Goal: Task Accomplishment & Management: Manage account settings

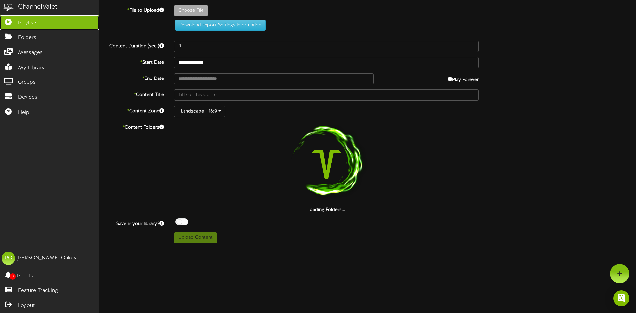
click at [10, 20] on icon at bounding box center [8, 21] width 17 height 5
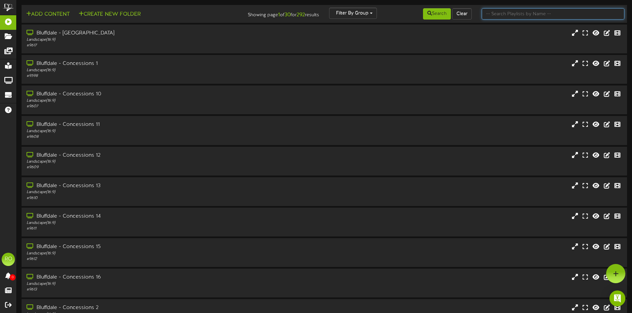
click at [532, 13] on input "text" at bounding box center [552, 13] width 143 height 11
type input "sur"
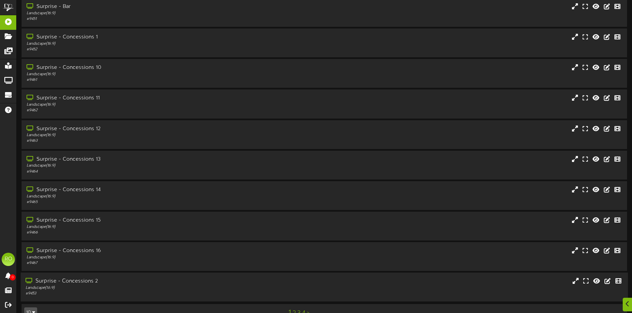
scroll to position [42, 0]
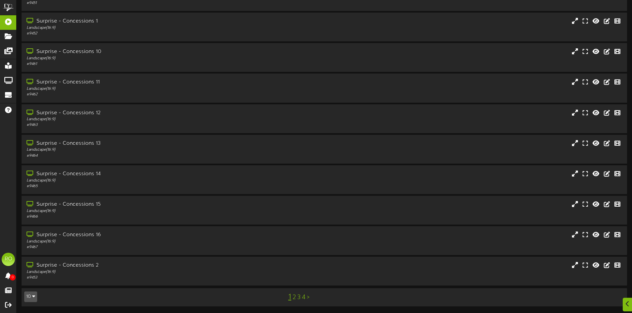
click at [297, 296] on link "3" at bounding box center [298, 297] width 3 height 7
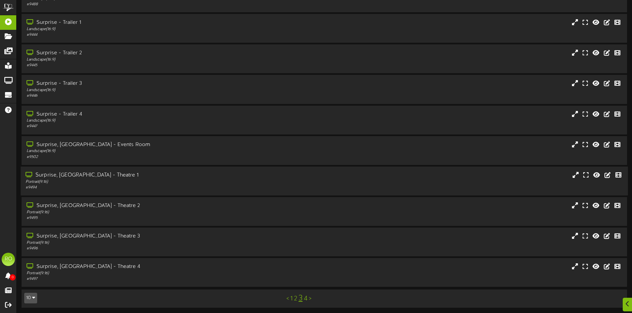
scroll to position [42, 0]
click at [120, 180] on div "Portrait ( 9:16 )" at bounding box center [147, 181] width 243 height 6
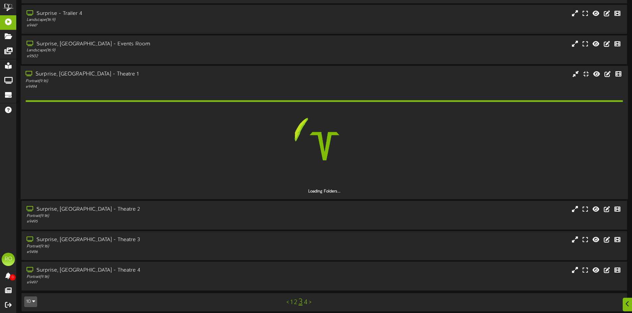
scroll to position [128, 0]
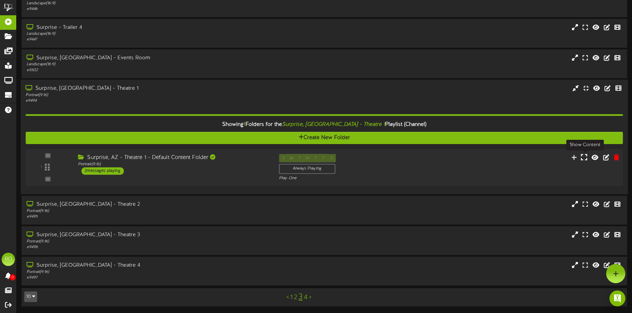
click at [582, 158] on icon at bounding box center [583, 156] width 6 height 7
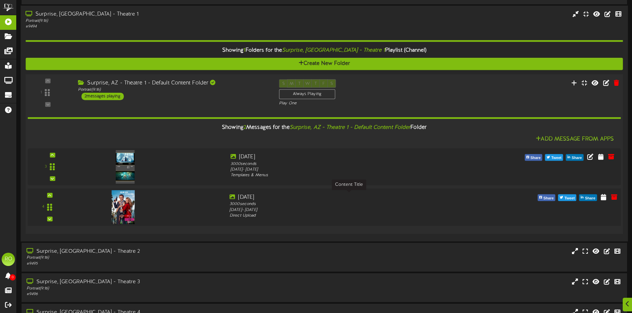
scroll to position [227, 0]
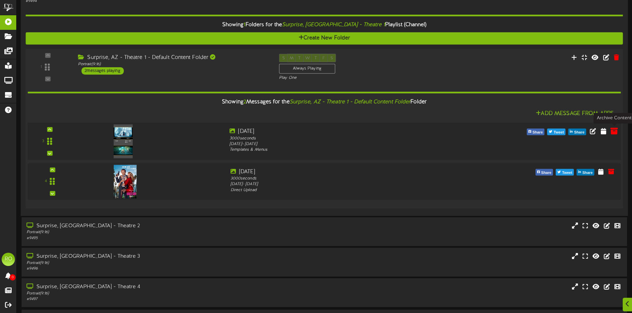
click at [611, 132] on icon at bounding box center [613, 130] width 7 height 7
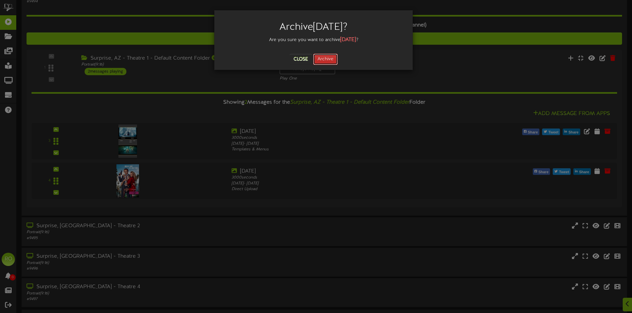
click at [328, 61] on button "Archive" at bounding box center [325, 59] width 25 height 11
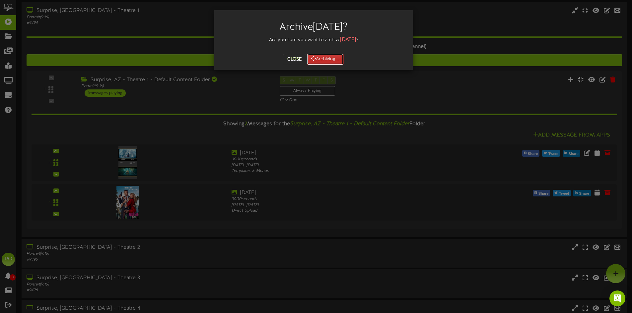
scroll to position [194, 0]
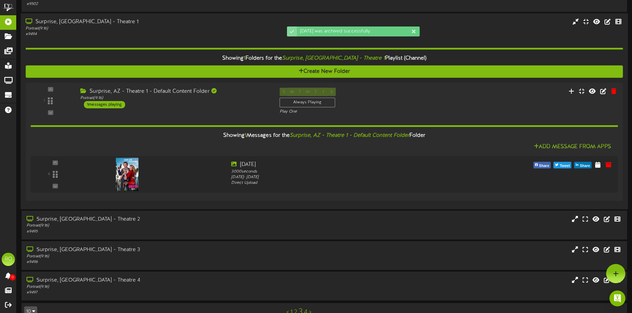
click at [87, 35] on div "# 9494" at bounding box center [147, 34] width 243 height 6
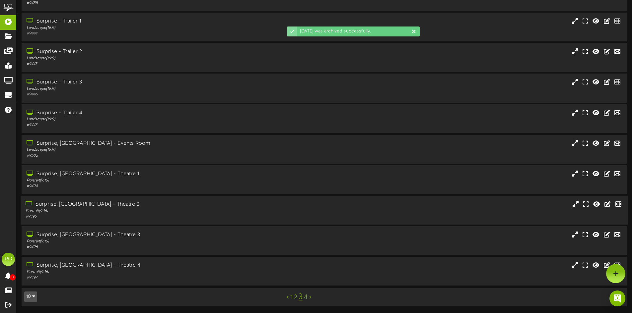
click at [110, 208] on div "Surprise, [GEOGRAPHIC_DATA] - Theatre 2" at bounding box center [147, 205] width 243 height 8
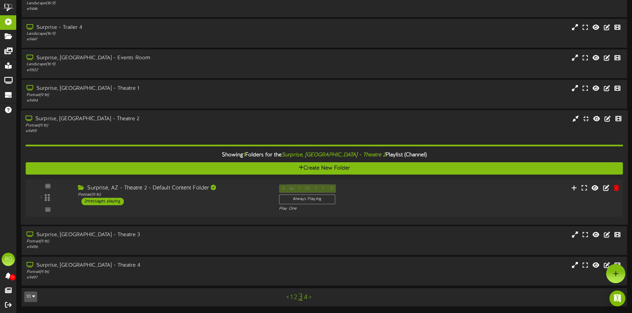
scroll to position [128, 0]
click at [587, 189] on icon at bounding box center [583, 187] width 6 height 7
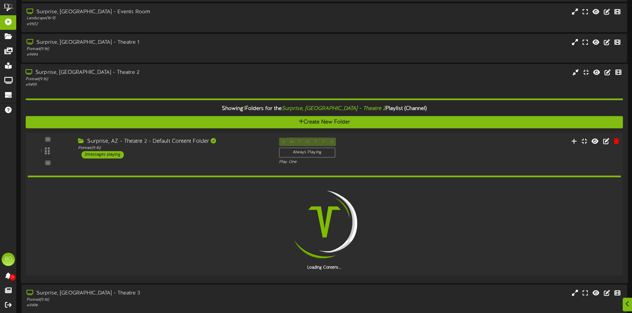
scroll to position [232, 0]
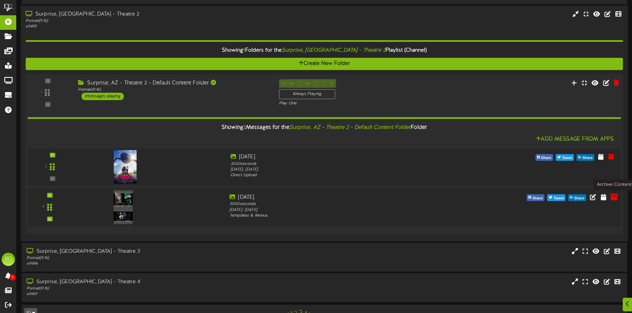
click at [617, 197] on icon at bounding box center [613, 196] width 7 height 7
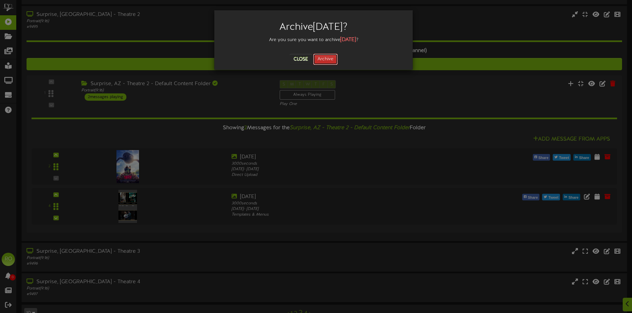
click at [331, 62] on button "Archive" at bounding box center [325, 59] width 25 height 11
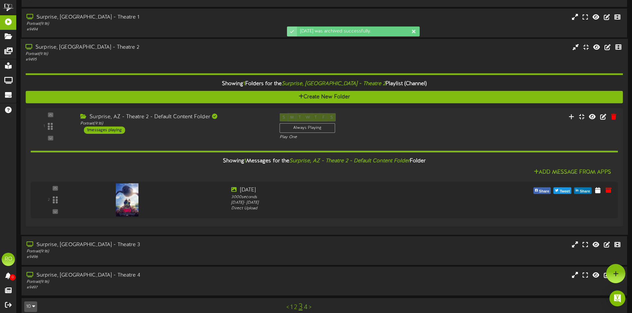
click at [98, 62] on div "# 9495" at bounding box center [147, 60] width 243 height 6
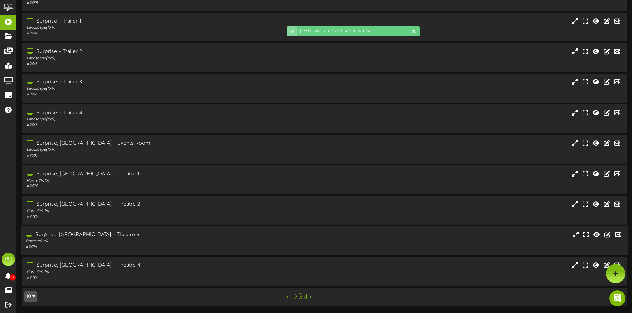
click at [160, 232] on div "Surprise, [GEOGRAPHIC_DATA] - Theatre 3" at bounding box center [147, 235] width 243 height 8
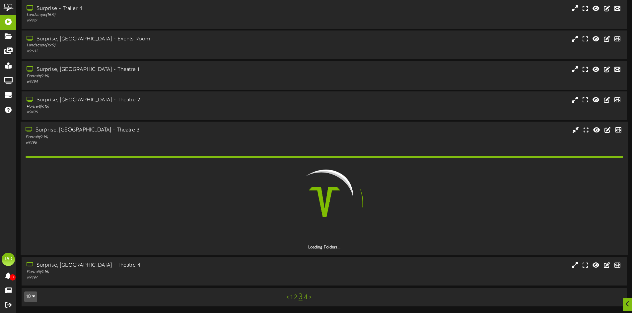
scroll to position [128, 0]
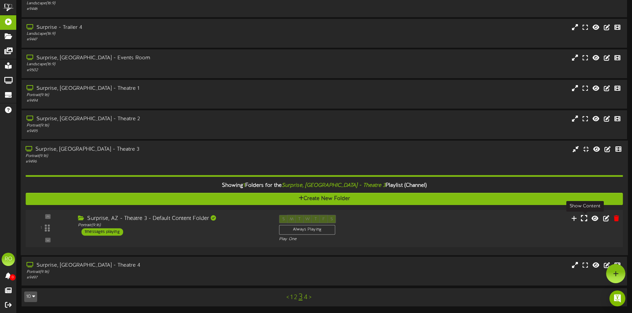
click at [582, 220] on icon at bounding box center [583, 217] width 6 height 7
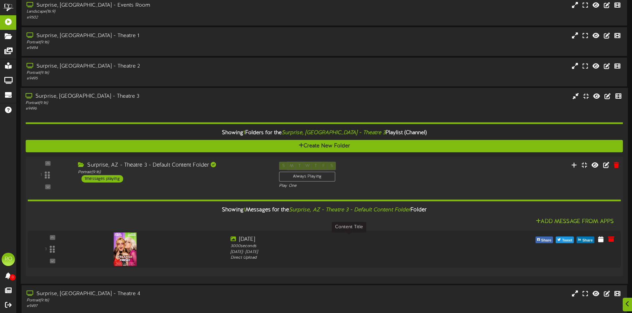
scroll to position [209, 0]
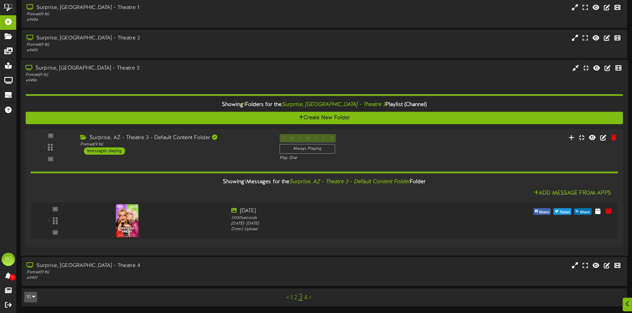
click at [142, 82] on div "# 9496" at bounding box center [147, 81] width 243 height 6
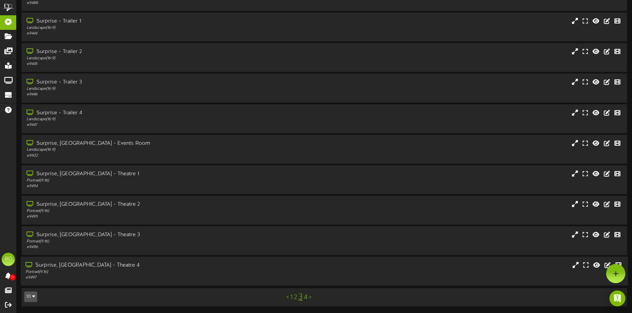
click at [120, 270] on div "Portrait ( 9:16 )" at bounding box center [147, 273] width 243 height 6
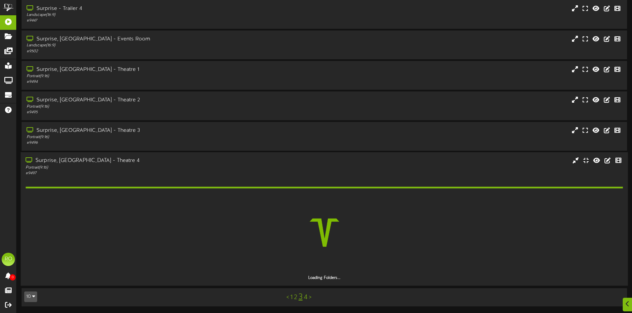
scroll to position [128, 0]
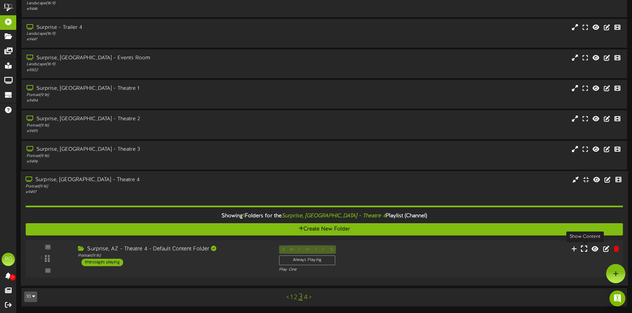
click at [585, 251] on icon at bounding box center [583, 248] width 6 height 7
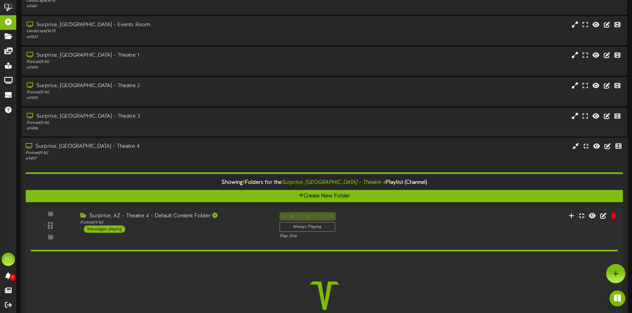
scroll to position [209, 0]
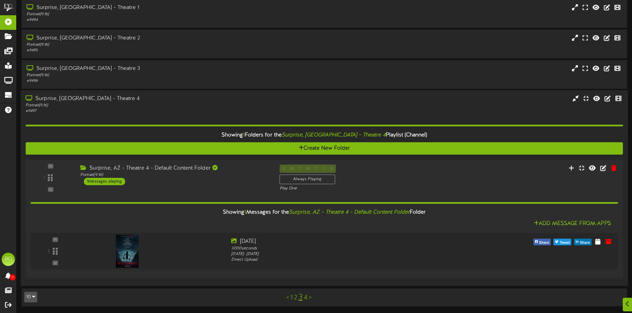
click at [116, 110] on div "# 9497" at bounding box center [147, 111] width 243 height 6
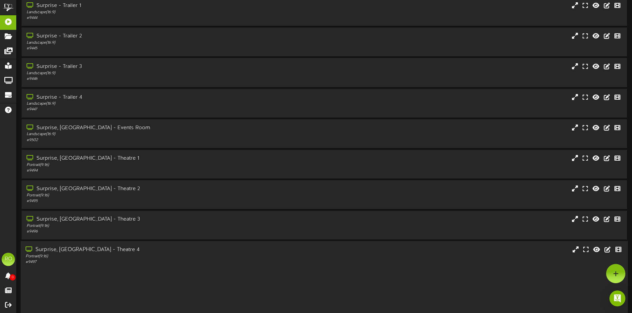
scroll to position [42, 0]
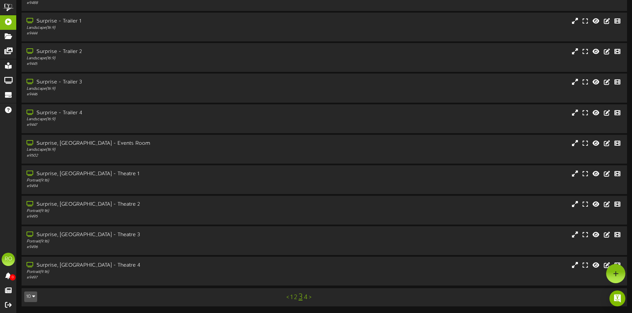
click at [306, 299] on link "4" at bounding box center [306, 297] width 4 height 7
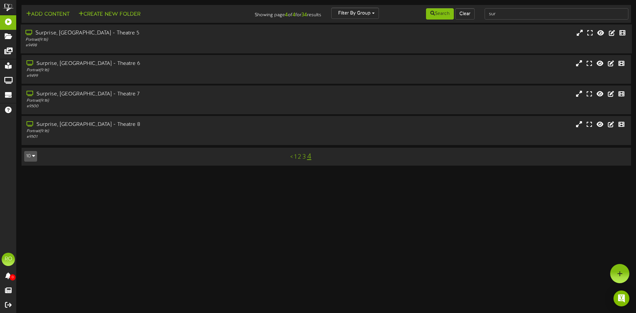
click at [132, 32] on div "Surprise, [GEOGRAPHIC_DATA] - Theatre 5" at bounding box center [148, 34] width 245 height 8
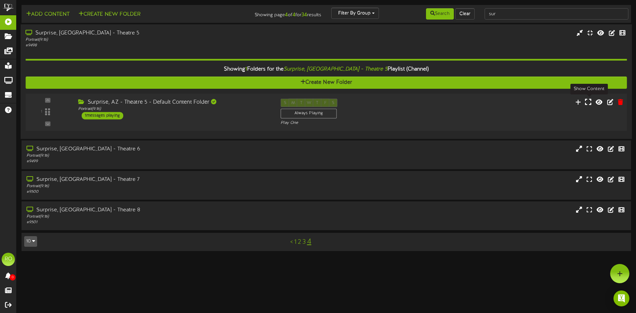
click at [586, 104] on icon at bounding box center [588, 101] width 6 height 7
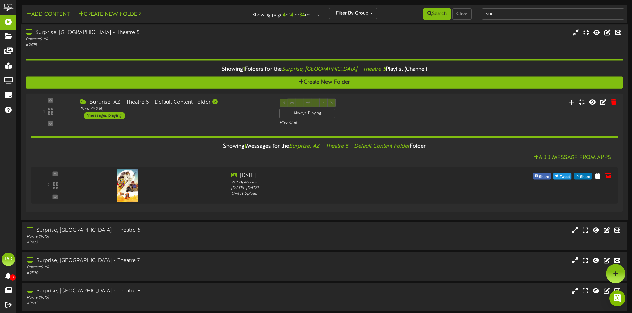
click at [73, 47] on div "# 9498" at bounding box center [147, 45] width 243 height 6
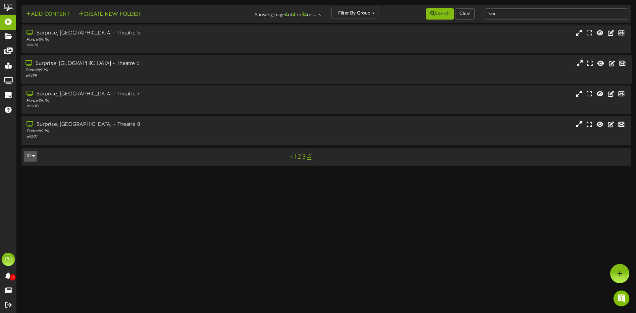
click at [88, 63] on div "Surprise, [GEOGRAPHIC_DATA] - Theatre 6" at bounding box center [148, 64] width 245 height 8
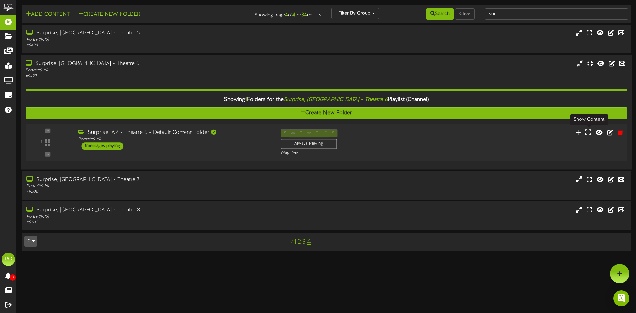
click at [590, 137] on button at bounding box center [588, 133] width 11 height 10
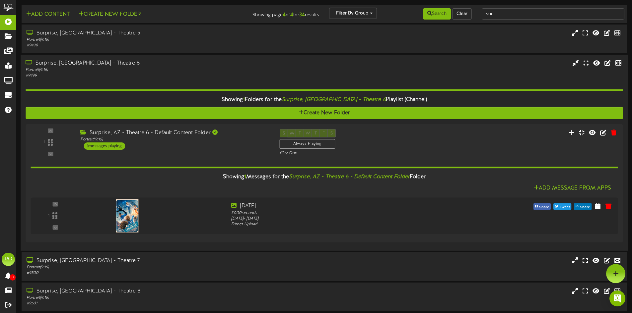
click at [75, 72] on div "Portrait ( 9:16 )" at bounding box center [147, 70] width 243 height 6
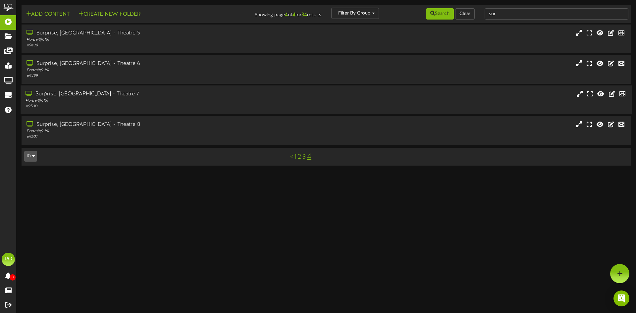
click at [162, 101] on div "Portrait ( 9:16 )" at bounding box center [148, 101] width 245 height 6
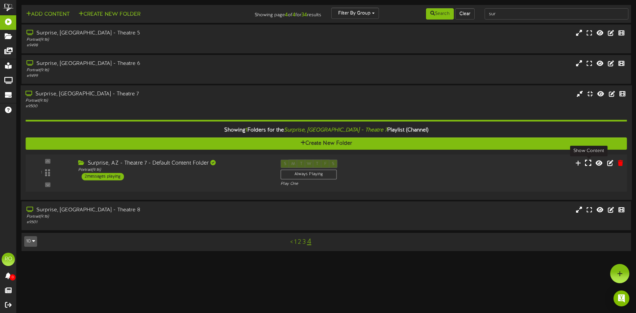
click at [589, 164] on icon at bounding box center [588, 162] width 6 height 7
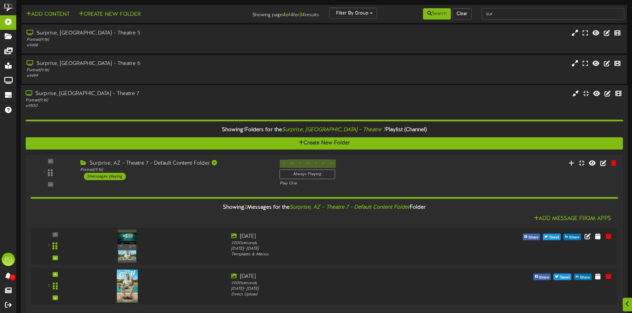
scroll to position [33, 0]
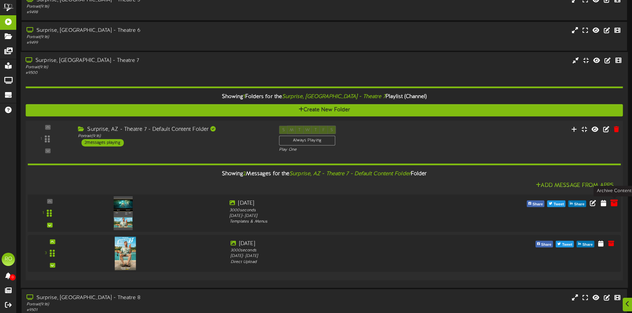
click at [611, 203] on icon at bounding box center [613, 202] width 7 height 7
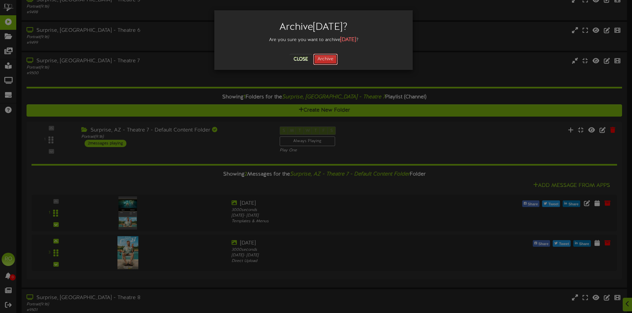
click at [327, 55] on button "Archive" at bounding box center [325, 59] width 25 height 11
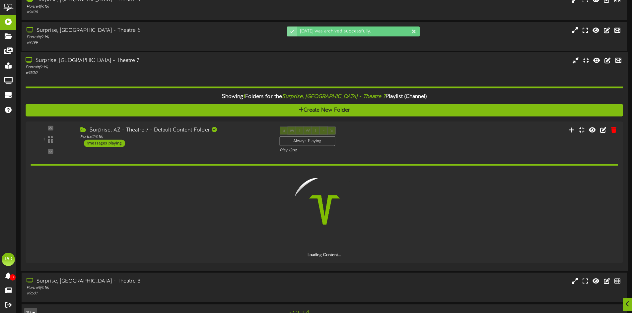
scroll to position [26, 0]
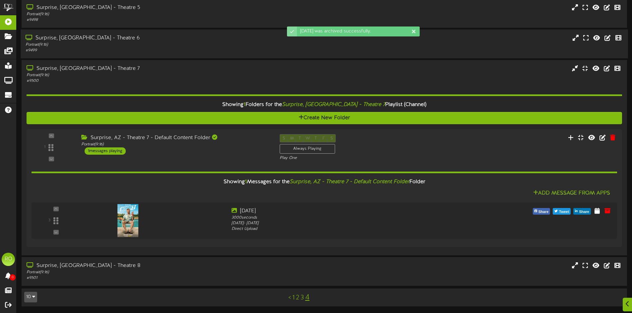
click at [71, 74] on div "Portrait ( 9:16 )" at bounding box center [148, 76] width 242 height 6
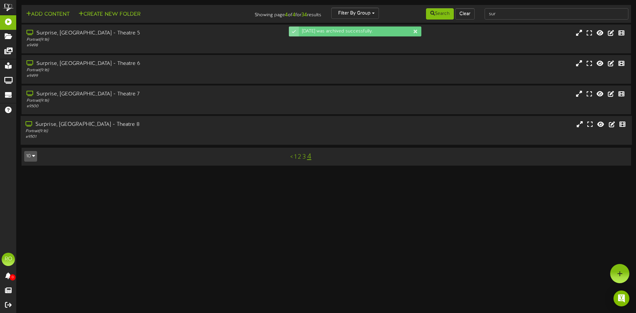
click at [82, 127] on div "Surprise, [GEOGRAPHIC_DATA] - Theatre 8" at bounding box center [148, 125] width 245 height 8
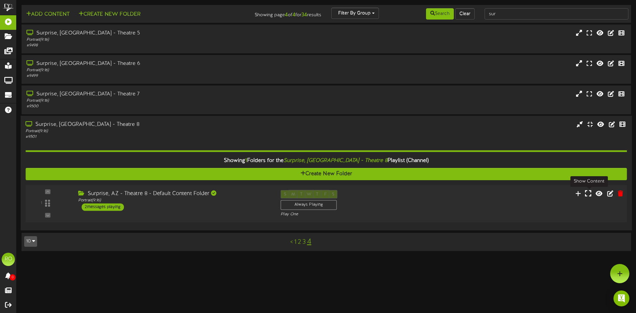
click at [588, 195] on icon at bounding box center [588, 193] width 6 height 7
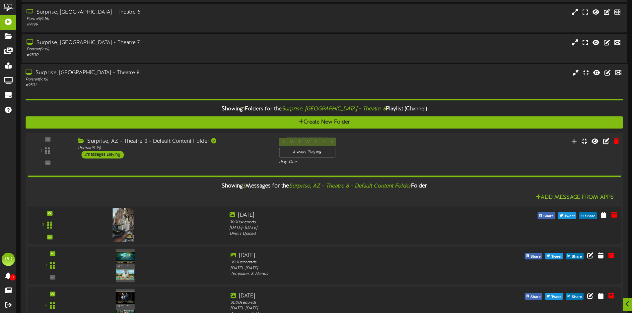
scroll to position [105, 0]
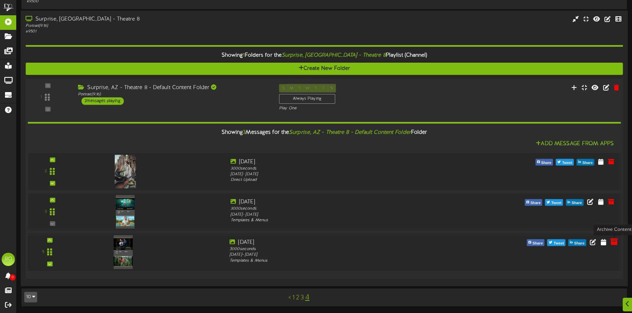
click at [611, 241] on icon at bounding box center [613, 241] width 7 height 7
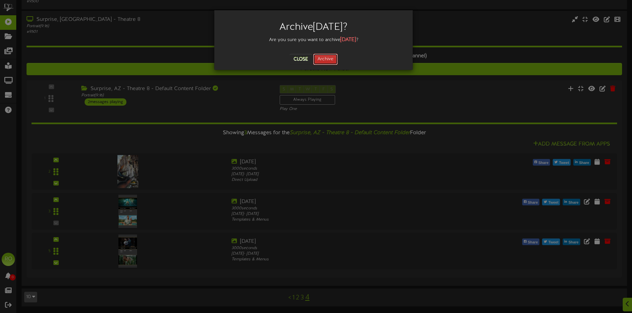
click at [318, 59] on button "Archive" at bounding box center [325, 59] width 25 height 11
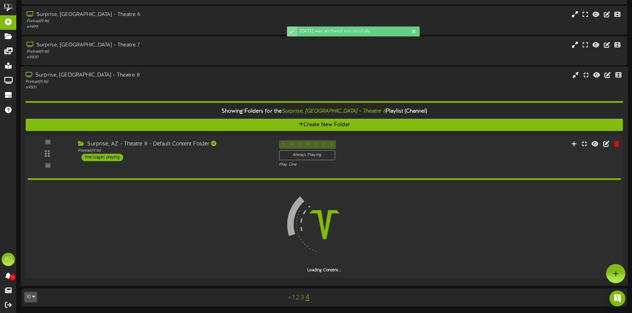
scroll to position [65, 0]
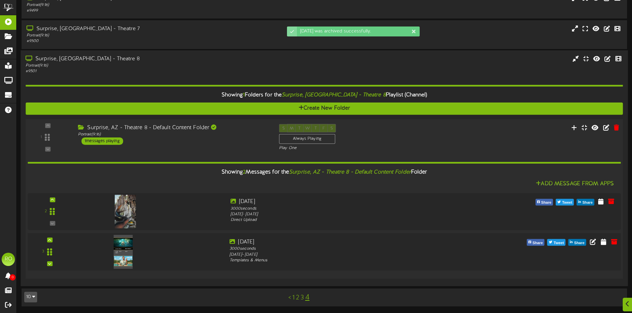
click at [126, 254] on img at bounding box center [123, 252] width 19 height 34
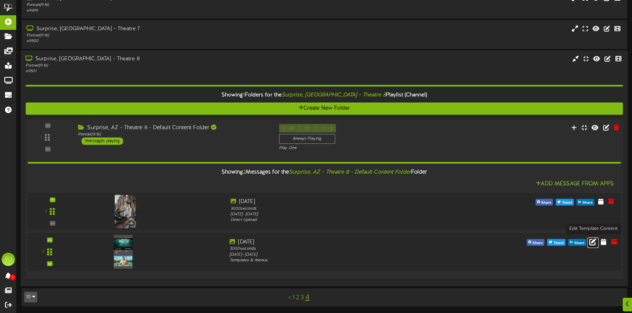
click at [594, 244] on icon at bounding box center [592, 241] width 7 height 7
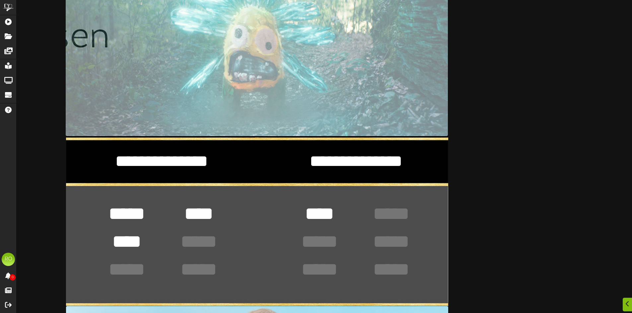
scroll to position [298, 0]
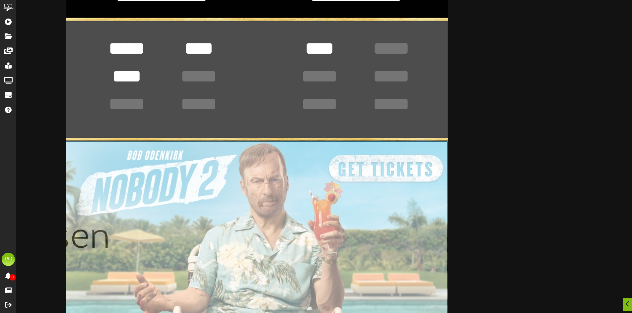
click at [287, 226] on input "file" at bounding box center [64, 239] width 766 height 197
type input "**********"
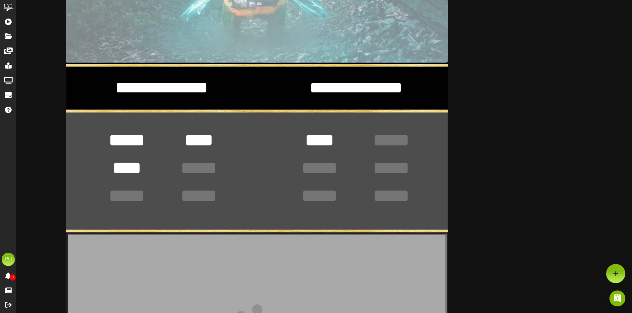
scroll to position [133, 0]
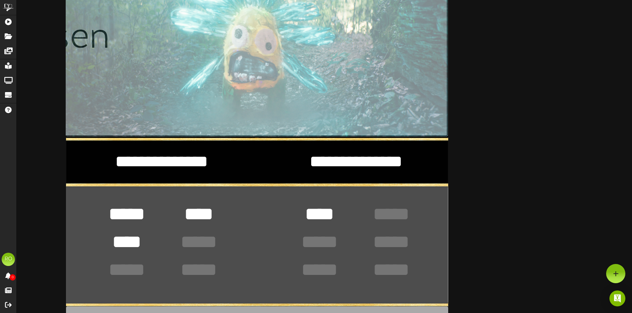
click at [255, 100] on input "file" at bounding box center [64, 39] width 766 height 196
type input "**********"
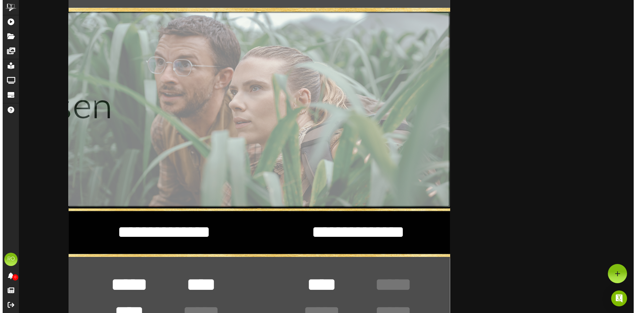
scroll to position [0, 0]
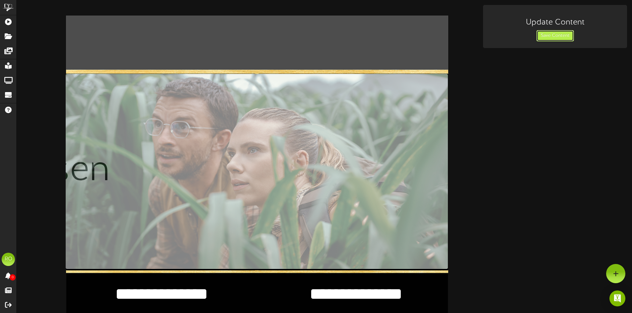
click at [558, 36] on button "Save Content" at bounding box center [554, 35] width 37 height 11
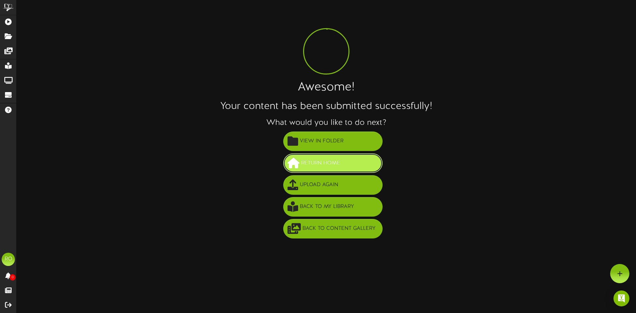
click at [337, 166] on span "Return Home" at bounding box center [321, 163] width 42 height 11
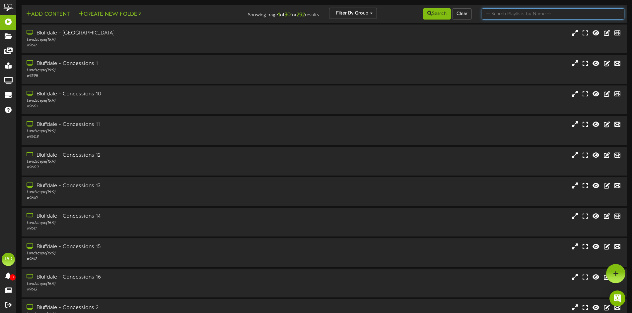
click at [556, 15] on input "text" at bounding box center [552, 13] width 143 height 11
type input "sur"
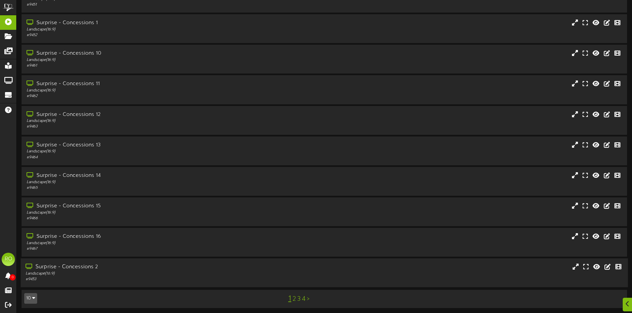
scroll to position [42, 0]
click at [303, 299] on link "4" at bounding box center [304, 297] width 4 height 7
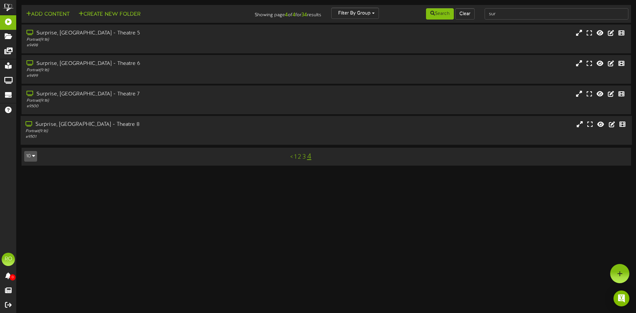
click at [148, 127] on div "Surprise, [GEOGRAPHIC_DATA] - Theatre 8" at bounding box center [148, 125] width 245 height 8
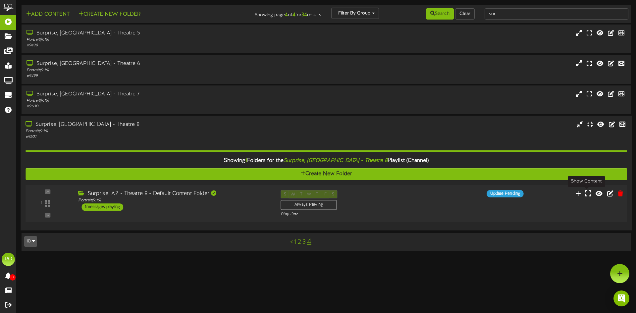
click at [586, 195] on icon at bounding box center [588, 193] width 6 height 7
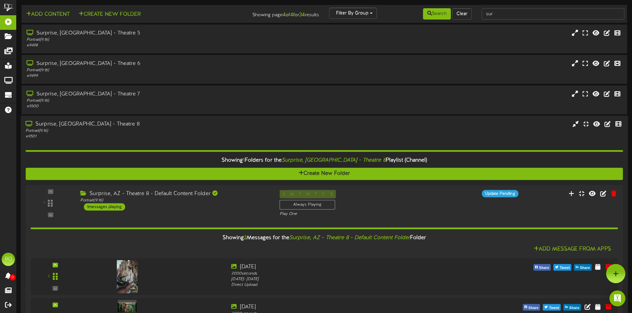
click at [134, 131] on div "Portrait ( 9:16 )" at bounding box center [147, 131] width 243 height 6
